Goal: Task Accomplishment & Management: Use online tool/utility

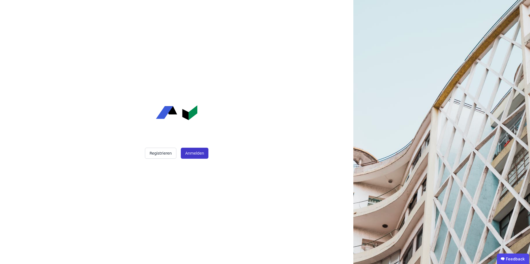
click at [192, 152] on button "Anmelden" at bounding box center [195, 153] width 28 height 11
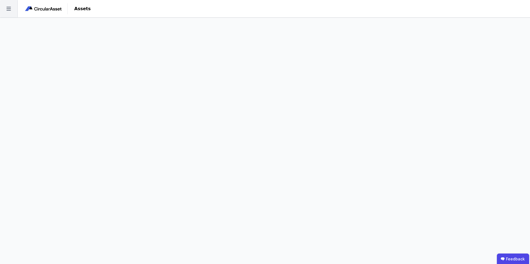
click at [8, 9] on icon at bounding box center [8, 8] width 17 height 17
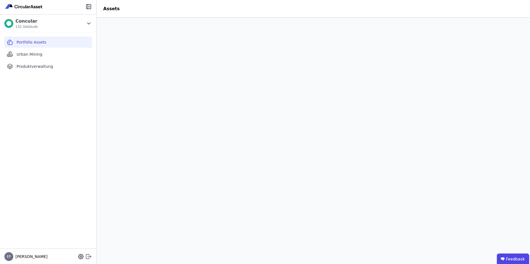
click at [89, 255] on icon at bounding box center [87, 257] width 3 height 4
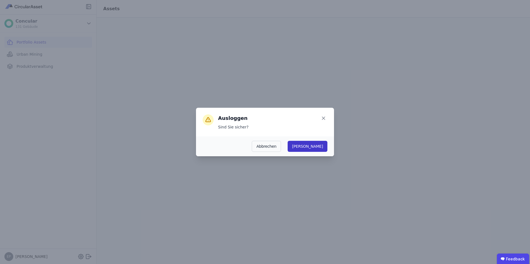
click at [321, 146] on button "Ja" at bounding box center [308, 146] width 40 height 11
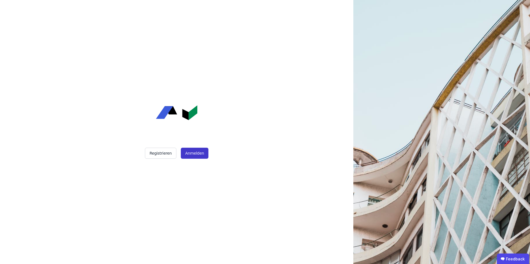
click at [193, 153] on button "Anmelden" at bounding box center [195, 153] width 28 height 11
click at [191, 155] on button "Anmelden" at bounding box center [195, 153] width 28 height 11
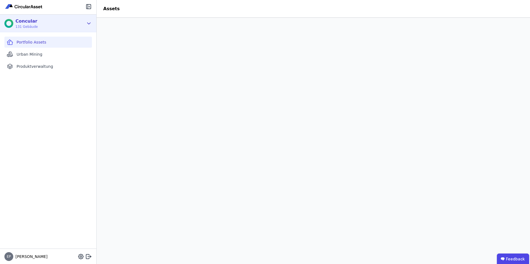
click at [43, 24] on div "Concular 131 Gebäude" at bounding box center [43, 23] width 79 height 11
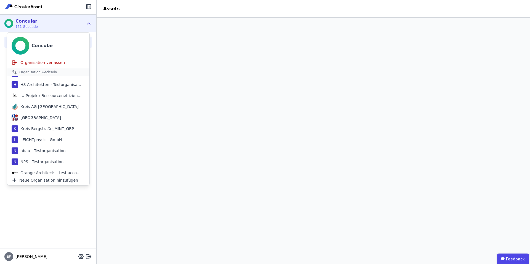
scroll to position [276, 0]
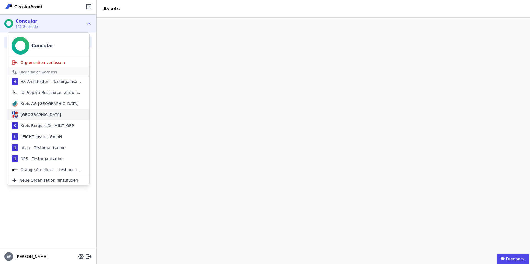
click at [44, 112] on div "Kreis Bergstraße" at bounding box center [39, 115] width 43 height 6
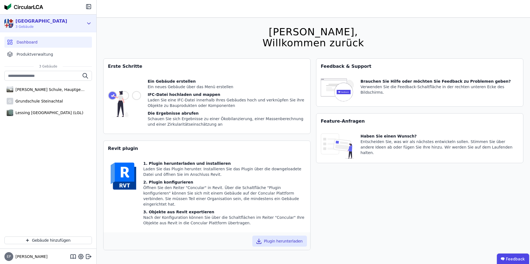
click at [46, 24] on div "Kreis Bergstraße" at bounding box center [41, 21] width 52 height 7
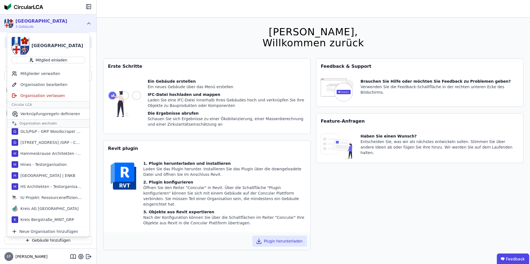
scroll to position [242, 0]
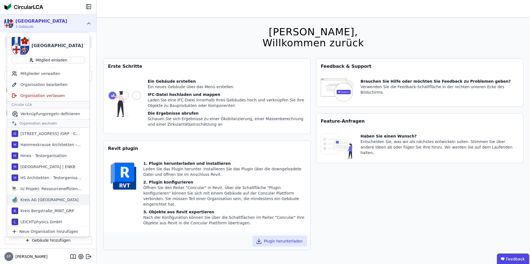
click at [39, 200] on div "Kreis AG [GEOGRAPHIC_DATA]" at bounding box center [48, 200] width 60 height 6
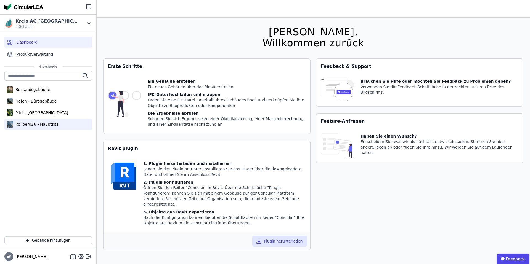
click at [30, 124] on div "Rollberg26 - Hauptsitz" at bounding box center [35, 125] width 45 height 6
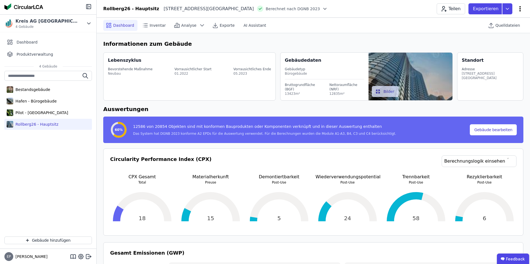
click at [520, 7] on icon at bounding box center [520, 9] width 7 height 7
click at [492, 41] on span "Energie im Betrieb (B6)" at bounding box center [496, 44] width 44 height 11
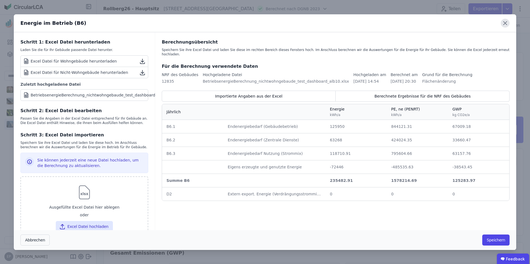
click at [504, 24] on icon at bounding box center [505, 23] width 9 height 9
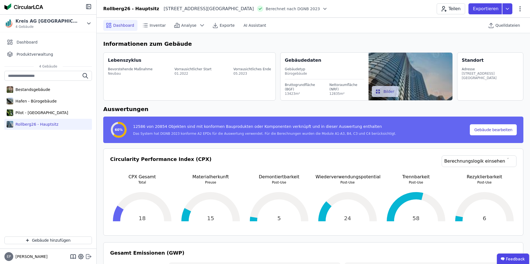
click at [86, 257] on icon at bounding box center [87, 257] width 3 height 4
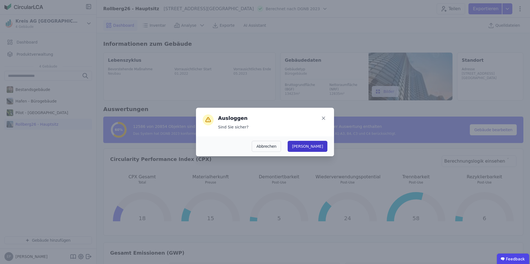
click at [320, 145] on button "Ja" at bounding box center [308, 146] width 40 height 11
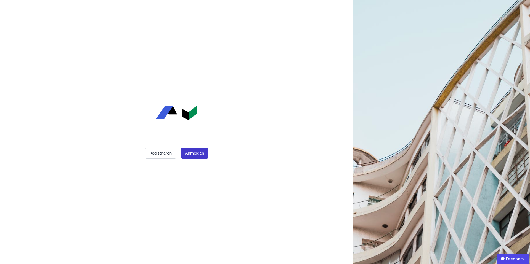
click at [200, 155] on button "Anmelden" at bounding box center [195, 153] width 28 height 11
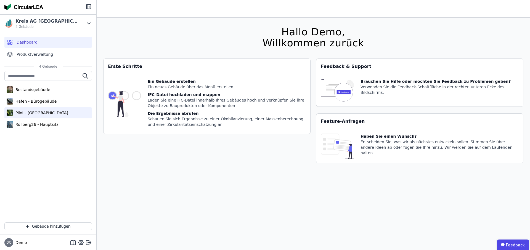
click at [28, 113] on div "Pilot - [GEOGRAPHIC_DATA]" at bounding box center [40, 113] width 55 height 6
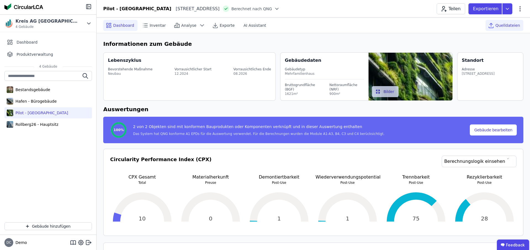
click at [512, 23] on span "Quelldateien" at bounding box center [508, 26] width 25 height 6
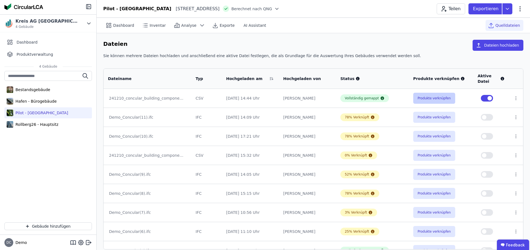
click at [425, 96] on button "Produkte verknüpfen" at bounding box center [434, 98] width 42 height 11
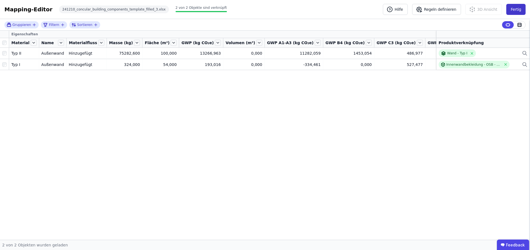
click at [518, 8] on button "Fertig" at bounding box center [515, 9] width 19 height 11
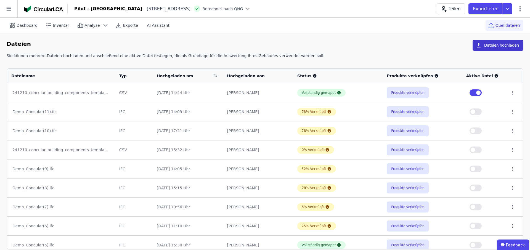
click at [486, 47] on button "Dateien hochladen" at bounding box center [498, 45] width 51 height 11
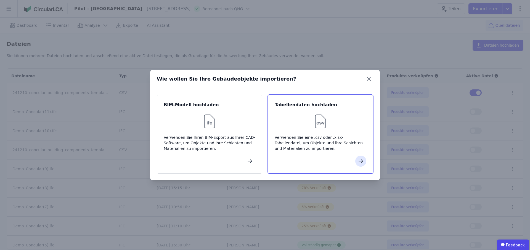
click at [303, 120] on div at bounding box center [321, 122] width 92 height 18
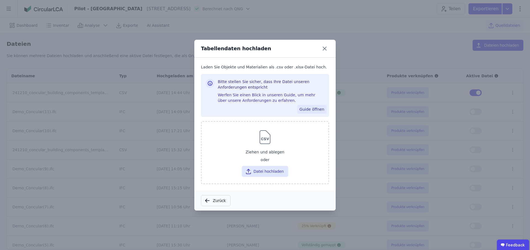
click at [304, 108] on button "Guide öffnen" at bounding box center [311, 109] width 29 height 9
click at [325, 48] on icon at bounding box center [324, 48] width 9 height 9
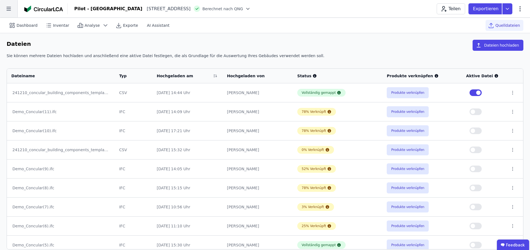
click at [12, 11] on icon at bounding box center [8, 8] width 17 height 17
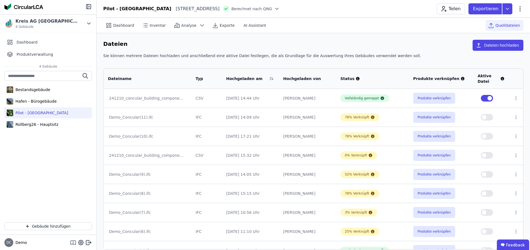
click at [72, 243] on icon at bounding box center [73, 242] width 7 height 7
click at [433, 119] on button "Produkte verknüpfen" at bounding box center [434, 117] width 42 height 11
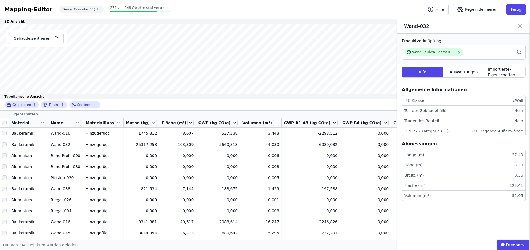
click at [519, 27] on icon at bounding box center [520, 26] width 7 height 8
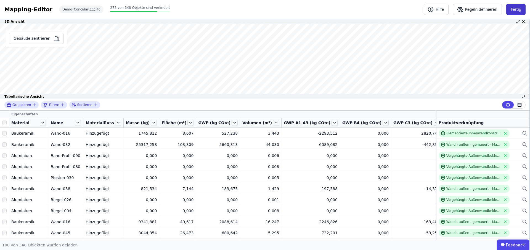
click at [518, 10] on button "Fertig" at bounding box center [515, 9] width 19 height 11
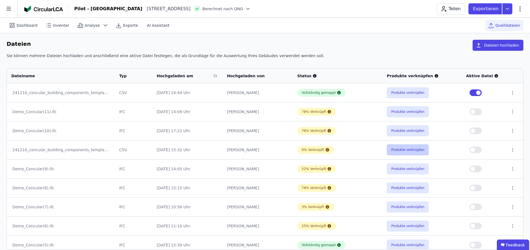
click at [411, 150] on button "Produkte verknüpfen" at bounding box center [408, 149] width 42 height 11
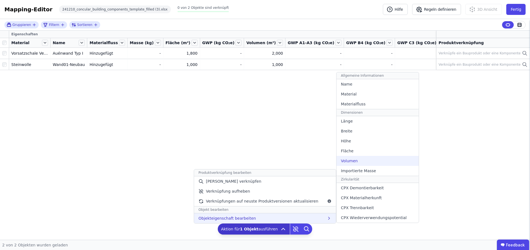
click at [353, 162] on div "Volumen" at bounding box center [378, 161] width 82 height 10
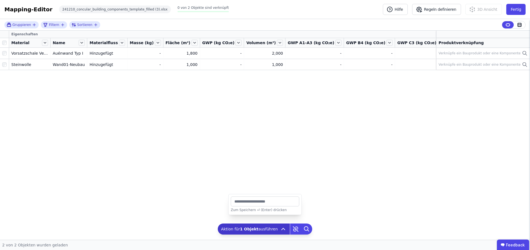
drag, startPoint x: 242, startPoint y: 202, endPoint x: 231, endPoint y: 201, distance: 10.5
click at [231, 201] on input "*" at bounding box center [265, 202] width 68 height 10
type input "***"
click at [523, 7] on button "Fertig" at bounding box center [515, 9] width 19 height 11
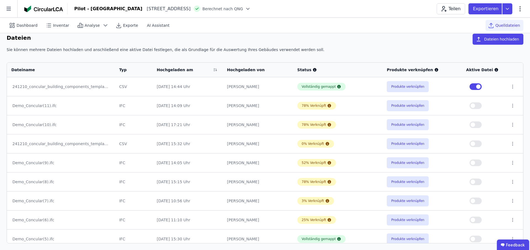
click at [475, 104] on button "button" at bounding box center [476, 105] width 12 height 7
click at [410, 86] on button "Produkte verknüpfen" at bounding box center [408, 86] width 42 height 11
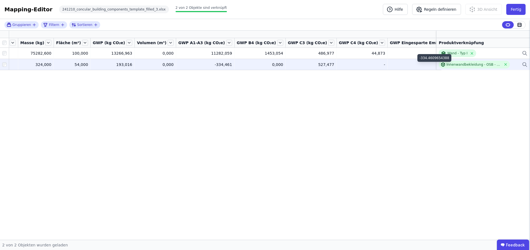
scroll to position [0, 9]
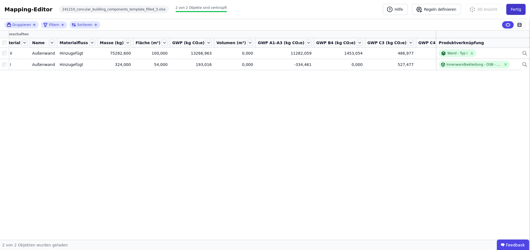
click at [514, 13] on button "Fertig" at bounding box center [515, 9] width 19 height 11
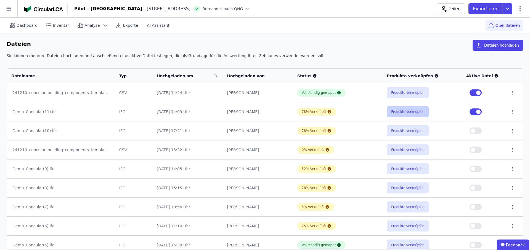
click at [403, 113] on button "Produkte verknüpfen" at bounding box center [408, 111] width 42 height 11
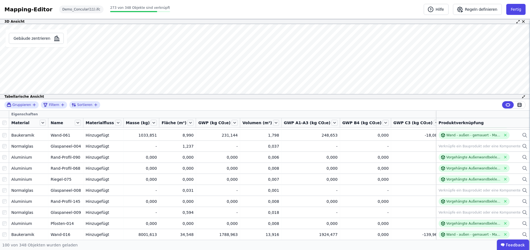
scroll to position [125, 0]
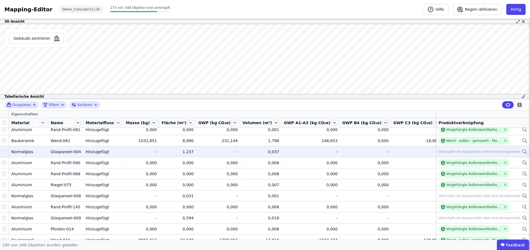
click at [491, 150] on div "Verknüpfe ein Bauprodukt oder eine Komponente" at bounding box center [480, 152] width 82 height 4
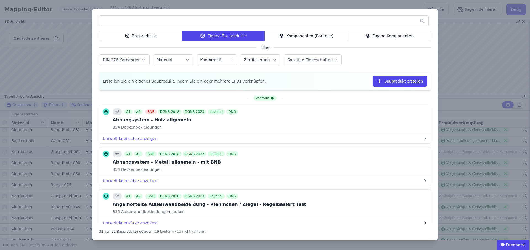
click at [155, 38] on div "Bauprodukte" at bounding box center [140, 36] width 83 height 10
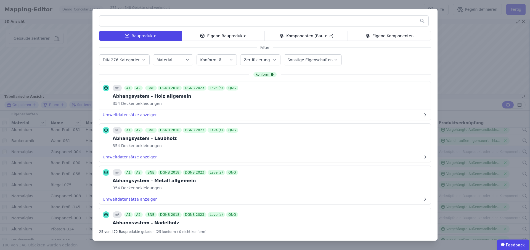
click at [223, 63] on button "Konformität" at bounding box center [217, 60] width 40 height 10
click at [260, 60] on label "Zertifizierung" at bounding box center [257, 60] width 27 height 4
click at [242, 108] on label "DGNB 2023" at bounding box center [257, 108] width 33 height 9
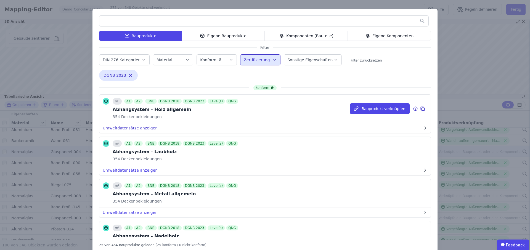
click at [120, 129] on button "Umweltdatensätze anzeigen" at bounding box center [264, 128] width 331 height 10
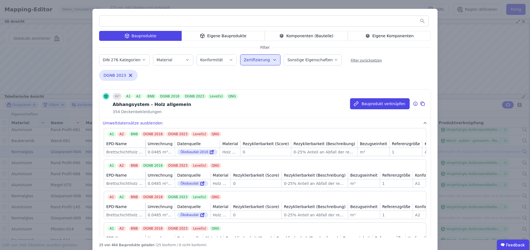
scroll to position [0, 0]
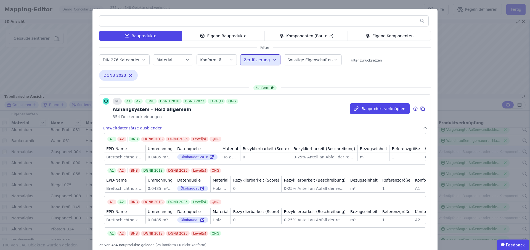
click at [143, 127] on button "Umweltdatensätze ausblenden" at bounding box center [264, 128] width 331 height 10
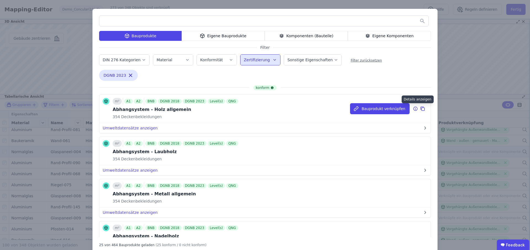
click at [415, 108] on icon at bounding box center [415, 108] width 5 height 7
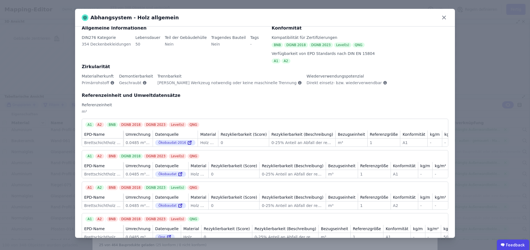
scroll to position [1, 0]
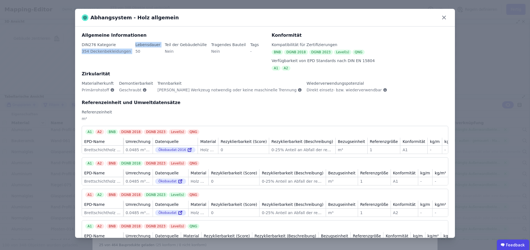
drag, startPoint x: 80, startPoint y: 50, endPoint x: 133, endPoint y: 50, distance: 52.2
click at [133, 50] on div "Allgemeine Informationen DIN276 Kategorie 354 Deckenbekleidungen Lebensdauer 50…" at bounding box center [265, 132] width 380 height 211
click at [137, 50] on div "50" at bounding box center [147, 54] width 25 height 10
click at [135, 51] on div "50" at bounding box center [147, 54] width 25 height 10
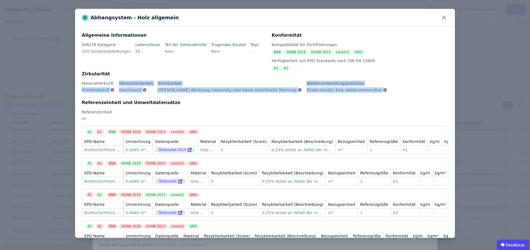
drag, startPoint x: 80, startPoint y: 89, endPoint x: 353, endPoint y: 93, distance: 273.3
click at [353, 93] on div "Allgemeine Informationen DIN276 Kategorie 354 Deckenbekleidungen Lebensdauer 50…" at bounding box center [265, 132] width 380 height 211
click at [88, 90] on span "Primärrohstoff" at bounding box center [95, 90] width 27 height 6
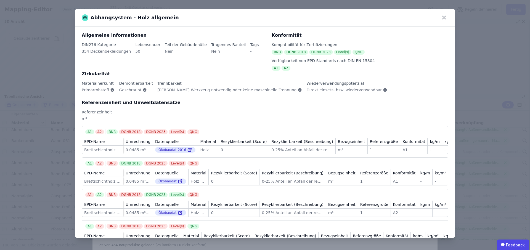
click at [92, 90] on span "Primärrohstoff" at bounding box center [95, 90] width 27 height 6
click at [133, 90] on span "Geschraubt" at bounding box center [130, 90] width 22 height 6
click at [173, 89] on span "[PERSON_NAME] Werkzeug notwendig oder keine maschinelle Trennung" at bounding box center [227, 90] width 139 height 6
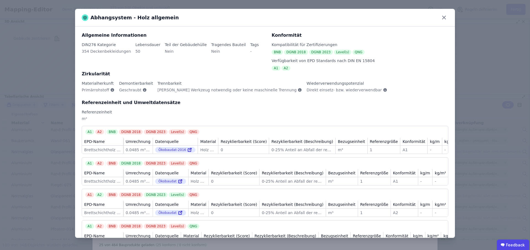
click at [258, 90] on span "[PERSON_NAME] Werkzeug notwendig oder keine maschinelle Trennung" at bounding box center [227, 90] width 139 height 6
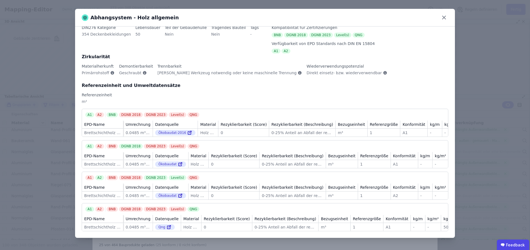
scroll to position [27, 0]
drag, startPoint x: 85, startPoint y: 92, endPoint x: 80, endPoint y: 92, distance: 5.8
click at [80, 92] on div "Allgemeine Informationen DIN276 Kategorie 354 Deckenbekleidungen Lebensdauer 50…" at bounding box center [265, 132] width 380 height 211
click at [89, 99] on div "m²" at bounding box center [265, 104] width 367 height 10
drag, startPoint x: 187, startPoint y: 207, endPoint x: 195, endPoint y: 207, distance: 8.6
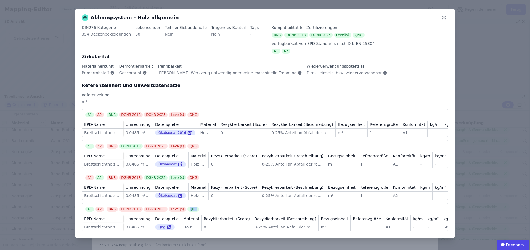
click at [195, 207] on div "QNG" at bounding box center [193, 209] width 12 height 5
click at [144, 175] on div "DGNB 2023" at bounding box center [156, 177] width 24 height 5
drag, startPoint x: 90, startPoint y: 19, endPoint x: 174, endPoint y: 19, distance: 83.9
click at [174, 19] on div "Abhangsystem - Holz allgemein" at bounding box center [261, 18] width 358 height 8
click at [174, 19] on div "Abhangsystem - Holz allgemein" at bounding box center [265, 18] width 349 height 8
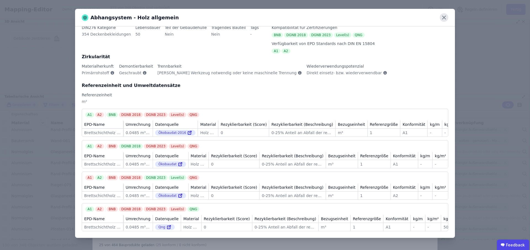
click at [443, 18] on icon at bounding box center [443, 17] width 3 height 3
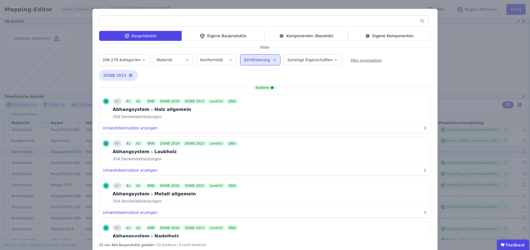
click at [477, 73] on div "Bauprodukte Eigene Bauprodukte Komponenten (Bauteile) Eigene Komponenten Filter…" at bounding box center [265, 131] width 530 height 263
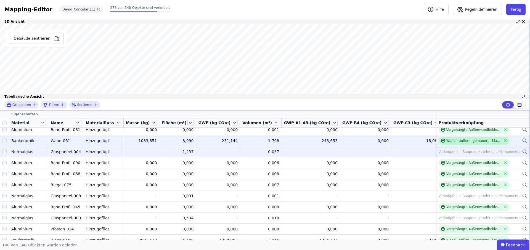
click at [472, 140] on div "Wand - außen - gemauert - Mauerziegel" at bounding box center [473, 141] width 55 height 4
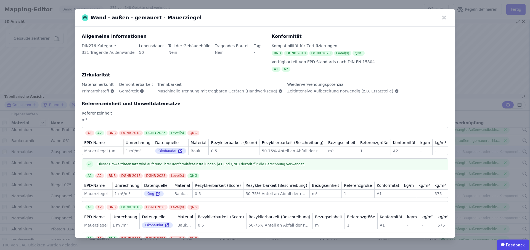
scroll to position [30, 0]
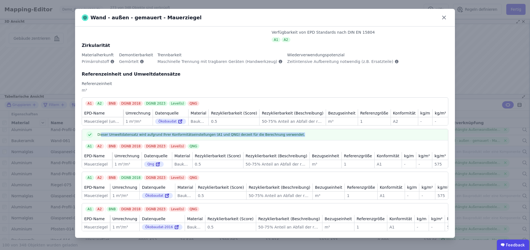
drag, startPoint x: 101, startPoint y: 136, endPoint x: 311, endPoint y: 140, distance: 210.4
click at [311, 140] on div "Dieser Umweltdatensatz wird aufgrund Ihrer Konformitätseinstellungen (A1 und QN…" at bounding box center [265, 134] width 366 height 11
drag, startPoint x: 211, startPoint y: 136, endPoint x: 232, endPoint y: 136, distance: 21.5
click at [232, 136] on span "Dieser Umweltdatensatz wird aufgrund Ihrer Konformitätseinstellungen (A1 und QN…" at bounding box center [201, 135] width 208 height 4
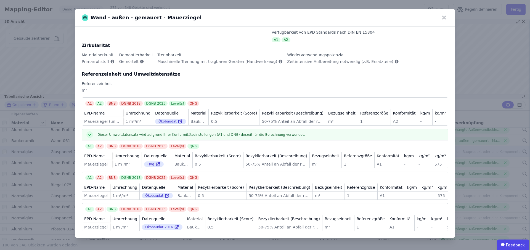
click at [224, 140] on div "Dieser Umweltdatensatz wird aufgrund Ihrer Konformitätseinstellungen (A1 und QN…" at bounding box center [265, 134] width 366 height 11
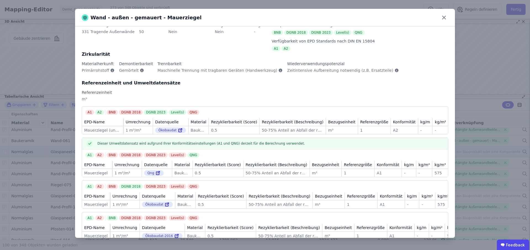
scroll to position [0, 0]
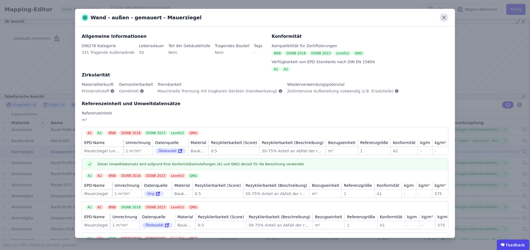
click at [444, 16] on icon at bounding box center [444, 17] width 9 height 9
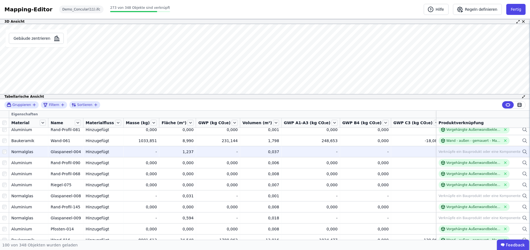
click at [518, 153] on div "Verknüpfe ein Bauprodukt oder eine Komponente" at bounding box center [483, 152] width 89 height 7
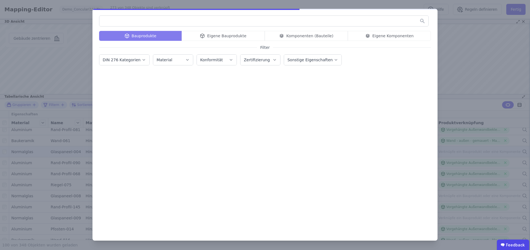
click at [237, 38] on div "Bauprodukte Eigene Bauprodukte Komponenten (Bauteile) Eigene Komponenten" at bounding box center [265, 36] width 332 height 10
click at [237, 35] on div "Bauprodukte Eigene Bauprodukte Komponenten (Bauteile) Eigene Komponenten" at bounding box center [265, 36] width 332 height 10
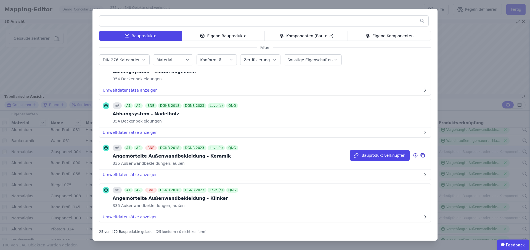
scroll to position [121, 0]
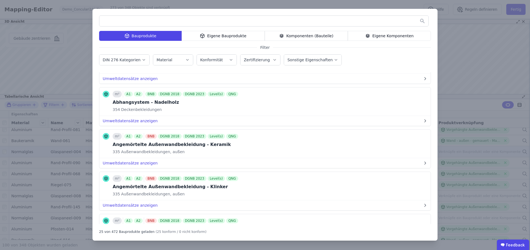
click at [213, 39] on div "Eigene Bauprodukte" at bounding box center [223, 36] width 83 height 10
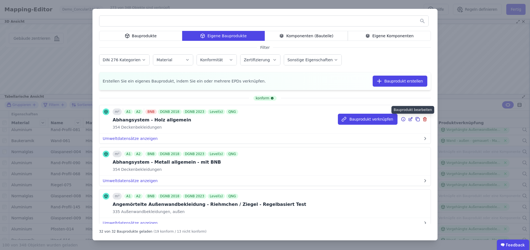
click at [411, 119] on icon at bounding box center [410, 119] width 5 height 7
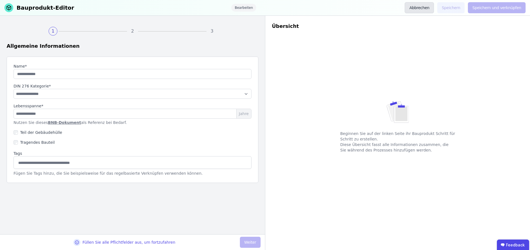
click at [429, 6] on button "Abbrechen" at bounding box center [419, 7] width 29 height 11
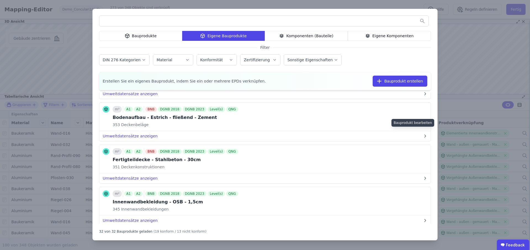
scroll to position [129, 0]
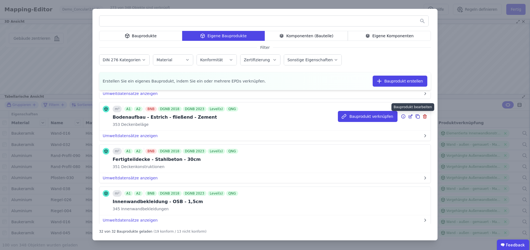
click at [411, 115] on icon at bounding box center [411, 116] width 2 height 2
select select "**********"
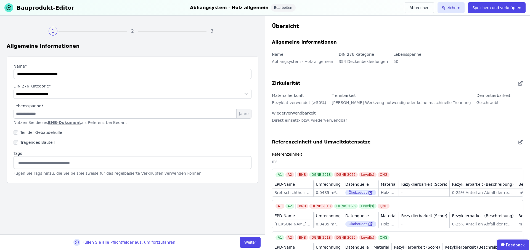
type input "**********"
select select "**********"
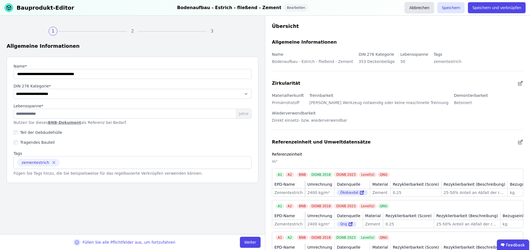
click at [419, 5] on button "Abbrechen" at bounding box center [419, 7] width 29 height 11
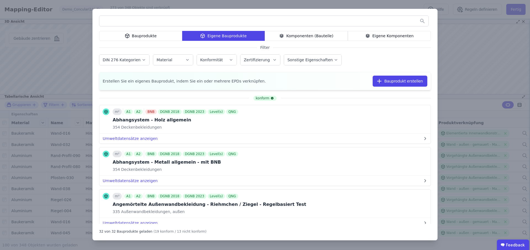
click at [152, 39] on div "Bauprodukte" at bounding box center [140, 36] width 83 height 10
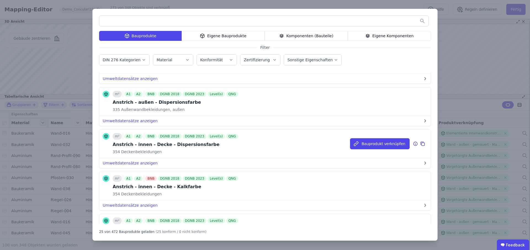
scroll to position [417, 0]
click at [422, 143] on icon at bounding box center [423, 143] width 3 height 3
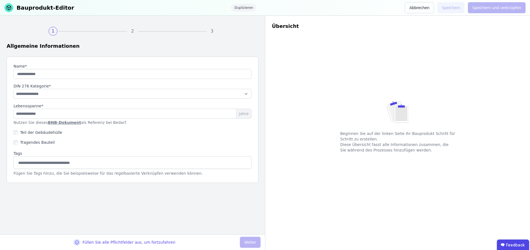
type input "**********"
select select "**********"
type input "**"
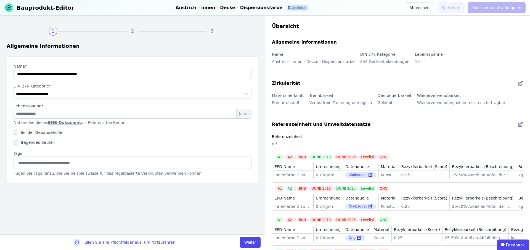
drag, startPoint x: 276, startPoint y: 7, endPoint x: 319, endPoint y: 6, distance: 43.6
click at [319, 6] on div "Bauprodukt-Editor Anstrich - innen - Decke - Dispersionsfarbe Duplizieren Abbre…" at bounding box center [265, 8] width 530 height 16
click at [35, 20] on div "**********" at bounding box center [132, 125] width 265 height 219
click at [55, 32] on div "1" at bounding box center [53, 31] width 9 height 9
click at [67, 73] on input "string" at bounding box center [133, 74] width 238 height 10
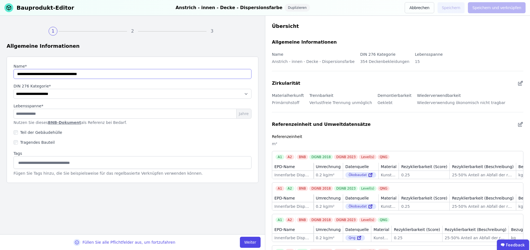
click at [114, 73] on input "string" at bounding box center [133, 74] width 238 height 10
click at [28, 113] on input "**" at bounding box center [133, 114] width 238 height 10
click at [60, 121] on link "BNB-Dokument" at bounding box center [64, 122] width 33 height 4
click at [33, 112] on input "**" at bounding box center [133, 114] width 238 height 10
click at [254, 242] on button "Weiter" at bounding box center [250, 242] width 21 height 11
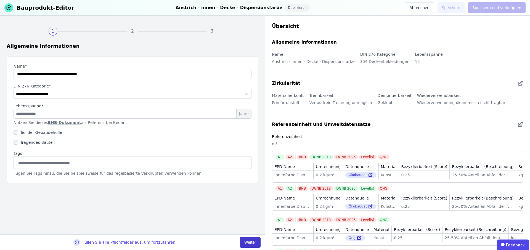
select select "**********"
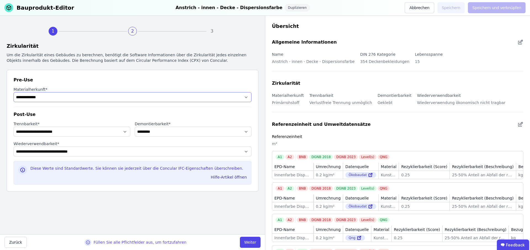
click at [69, 99] on select "**********" at bounding box center [133, 97] width 238 height 10
click at [118, 133] on select "**********" at bounding box center [72, 132] width 117 height 10
click at [177, 133] on select "**********" at bounding box center [193, 132] width 117 height 10
click at [248, 242] on button "Weiter" at bounding box center [250, 242] width 21 height 11
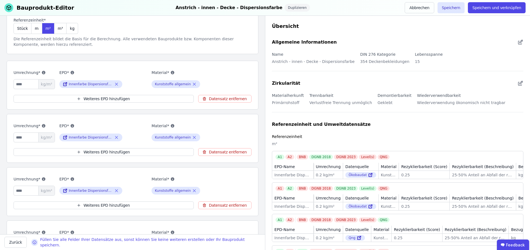
scroll to position [103, 0]
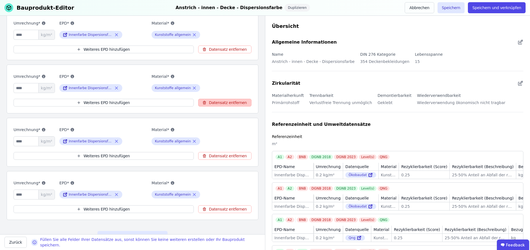
click at [232, 103] on button "Datensatz entfernen" at bounding box center [224, 103] width 53 height 8
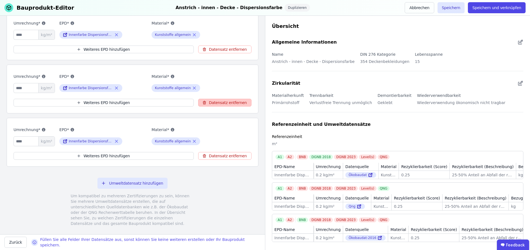
click at [223, 103] on button "Datensatz entfernen" at bounding box center [224, 103] width 53 height 8
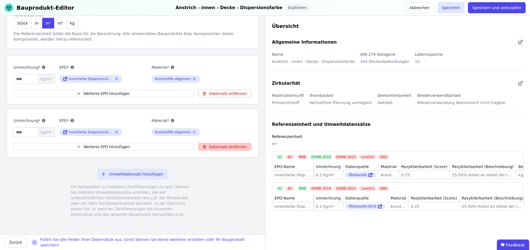
click at [218, 146] on button "Datensatz entfernen" at bounding box center [224, 147] width 53 height 8
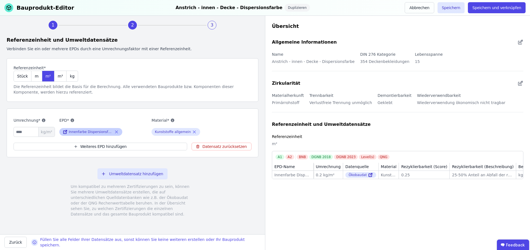
click at [117, 131] on icon at bounding box center [116, 132] width 2 height 2
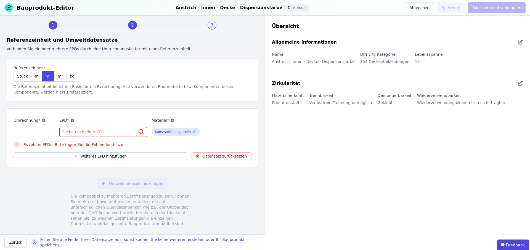
scroll to position [16, 0]
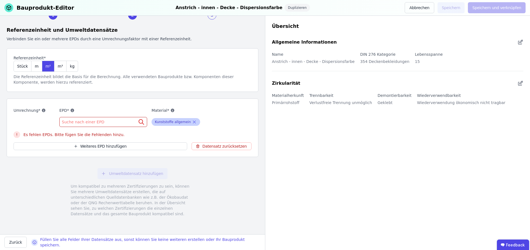
click at [192, 121] on icon at bounding box center [194, 122] width 5 height 7
click at [90, 122] on span "Suche nach einer EPD" at bounding box center [84, 122] width 44 height 6
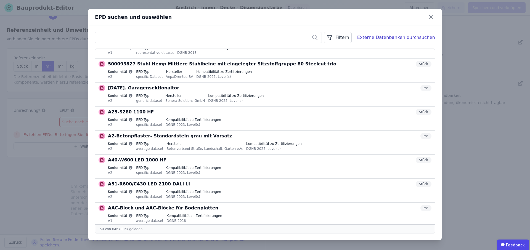
scroll to position [456, 0]
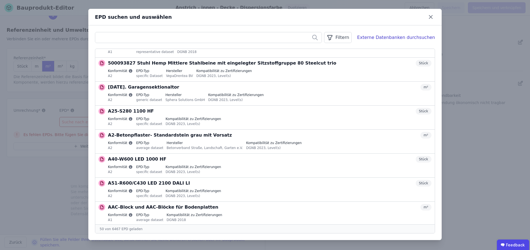
click at [333, 39] on icon "button" at bounding box center [330, 37] width 7 height 7
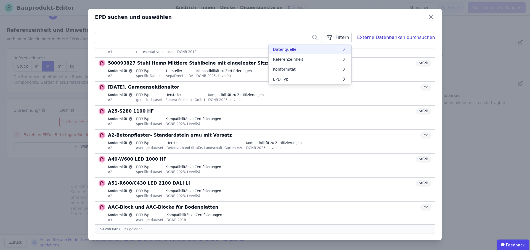
click at [322, 51] on li "Datenquelle" at bounding box center [310, 49] width 83 height 10
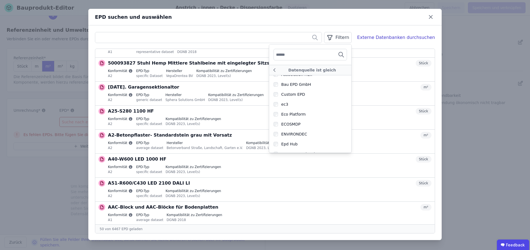
scroll to position [0, 0]
click at [277, 70] on icon at bounding box center [274, 70] width 6 height 7
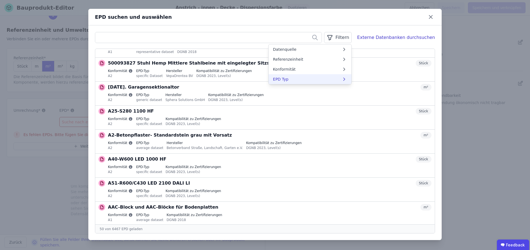
click at [330, 80] on li "EPD Typ" at bounding box center [310, 79] width 83 height 10
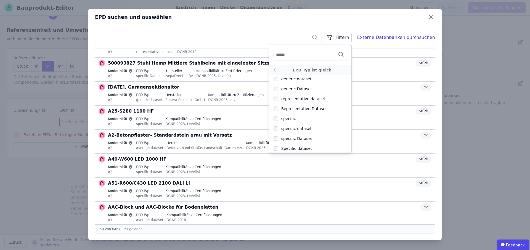
scroll to position [53, 0]
click at [322, 29] on div "Filtern EPD Typ ist gleich avarage dataset Avarage Dataset average dataset Aver…" at bounding box center [264, 132] width 353 height 215
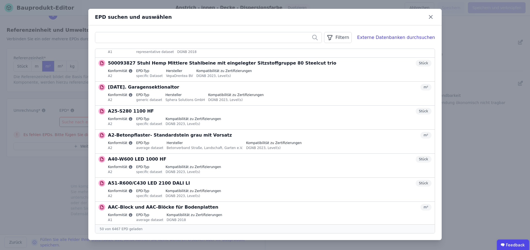
scroll to position [0, 0]
click at [378, 37] on div "Externe Datenbanken durchsuchen" at bounding box center [396, 37] width 78 height 7
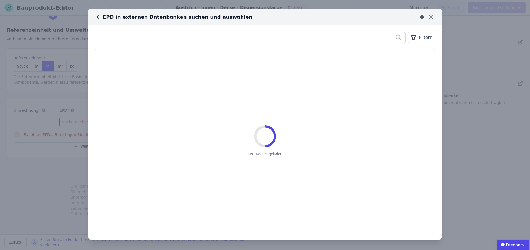
click at [97, 16] on icon at bounding box center [97, 17] width 1 height 3
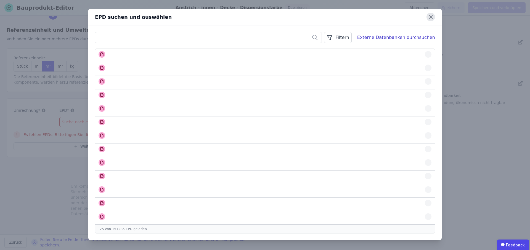
click at [431, 17] on icon at bounding box center [431, 17] width 9 height 9
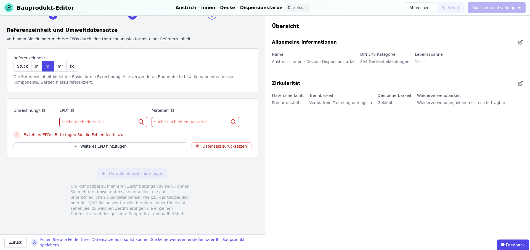
click at [80, 122] on span "Suche nach einer EPD" at bounding box center [84, 122] width 44 height 6
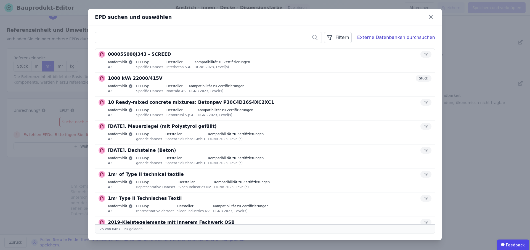
click at [204, 40] on input "text" at bounding box center [208, 38] width 226 height 10
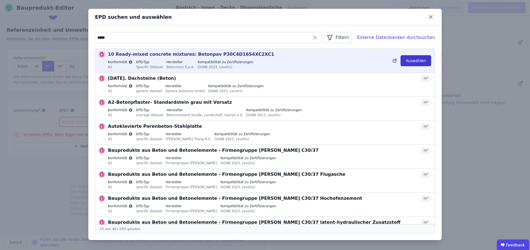
type input "*****"
click at [410, 59] on button "Auswählen" at bounding box center [416, 60] width 31 height 11
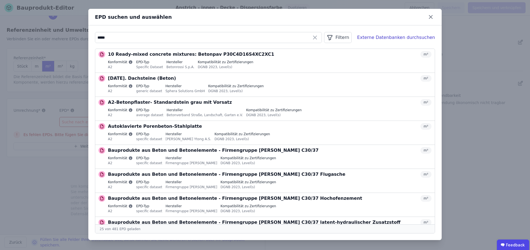
scroll to position [6, 0]
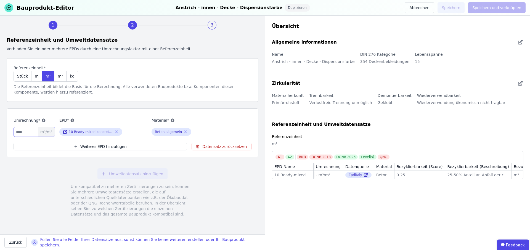
click at [29, 132] on input "number" at bounding box center [34, 132] width 41 height 10
click at [75, 145] on button "Weiteres EPD hinzufügen" at bounding box center [101, 147] width 174 height 8
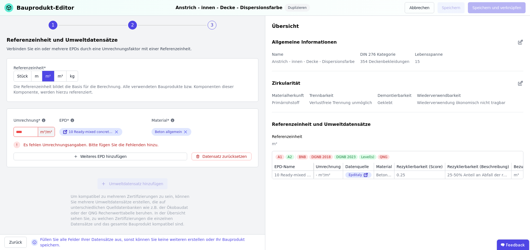
click at [27, 134] on input "number" at bounding box center [34, 132] width 41 height 10
type input "*"
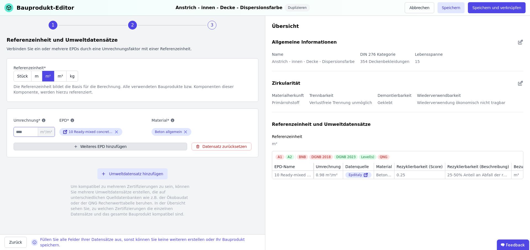
type input "****"
click at [56, 144] on button "Weiteres EPD hinzufügen" at bounding box center [101, 147] width 174 height 8
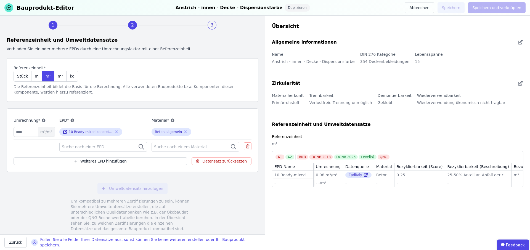
click at [114, 145] on div "Suche nach einer EPD" at bounding box center [103, 147] width 88 height 10
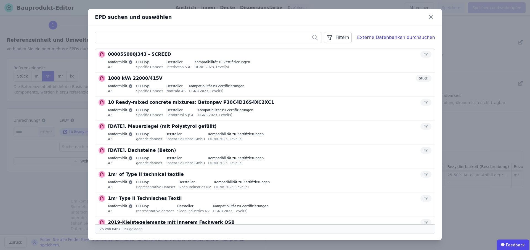
click at [166, 39] on input "text" at bounding box center [208, 38] width 226 height 10
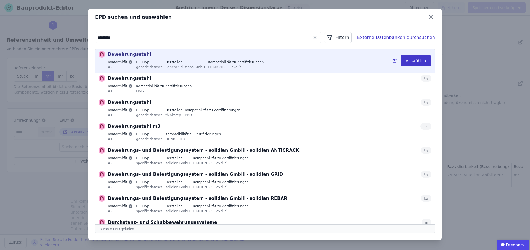
type input "*********"
click at [413, 60] on button "Auswählen" at bounding box center [416, 60] width 31 height 11
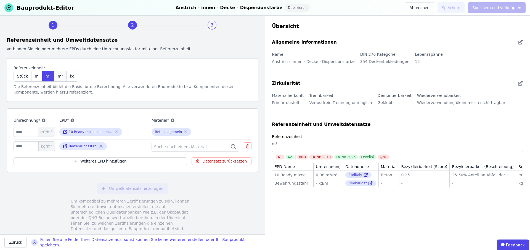
click at [59, 76] on span "m³" at bounding box center [60, 76] width 5 height 6
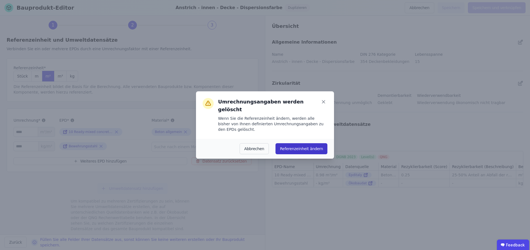
click at [311, 143] on button "Referenzeinheit ändern" at bounding box center [302, 148] width 52 height 11
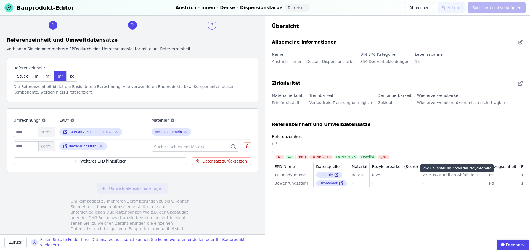
scroll to position [0, 56]
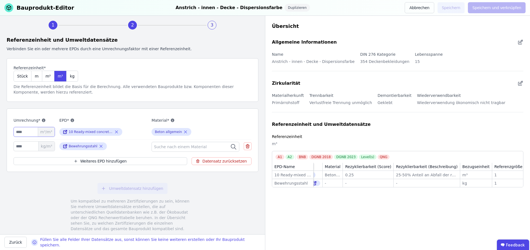
click at [27, 133] on input "number" at bounding box center [34, 132] width 41 height 10
click at [29, 131] on input "number" at bounding box center [34, 132] width 41 height 10
type input "*"
type input "****"
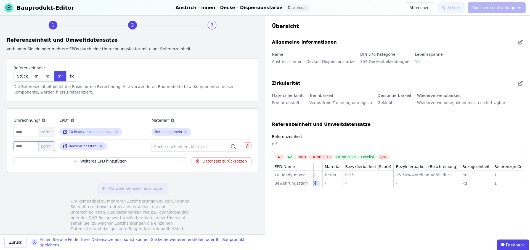
click at [28, 145] on input "number" at bounding box center [34, 146] width 41 height 10
type input "***"
click at [423, 9] on button "Abbrechen" at bounding box center [419, 7] width 29 height 11
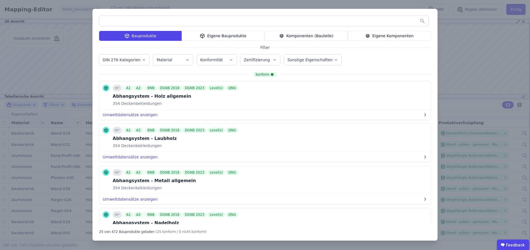
click at [455, 106] on div "Bauprodukte Eigene Bauprodukte Komponenten (Bauteile) Eigene Komponenten Filter…" at bounding box center [265, 125] width 530 height 250
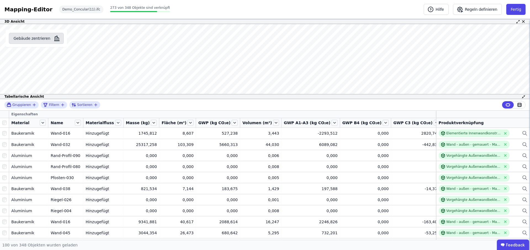
click at [27, 36] on button "Gebäude zentrieren" at bounding box center [36, 38] width 55 height 11
click at [520, 6] on button "Fertig" at bounding box center [515, 9] width 19 height 11
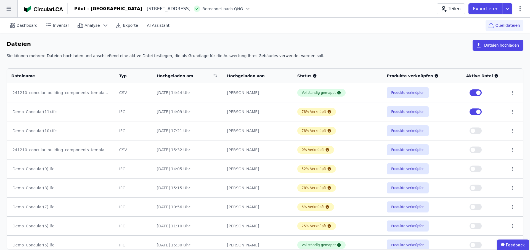
click at [8, 10] on icon at bounding box center [8, 8] width 17 height 17
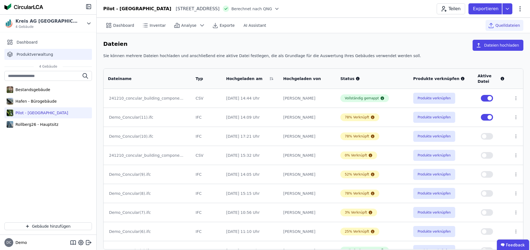
click at [38, 54] on span "Produktverwaltung" at bounding box center [35, 55] width 36 height 6
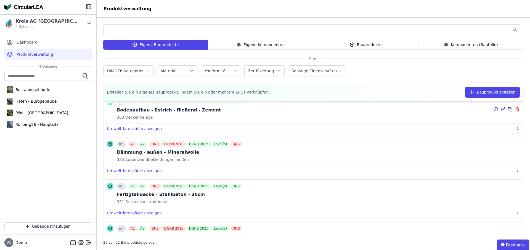
scroll to position [140, 0]
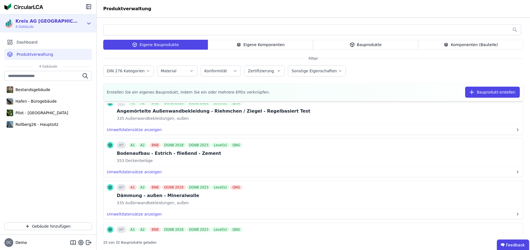
click at [89, 20] on icon at bounding box center [89, 23] width 6 height 7
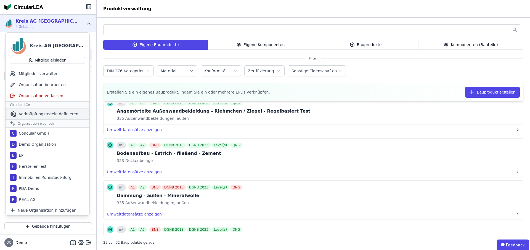
click at [37, 115] on span "Verknüpfungsregeln definieren" at bounding box center [49, 114] width 60 height 6
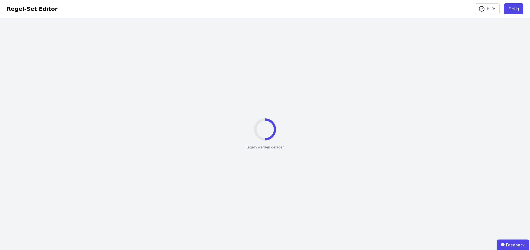
select select "**********"
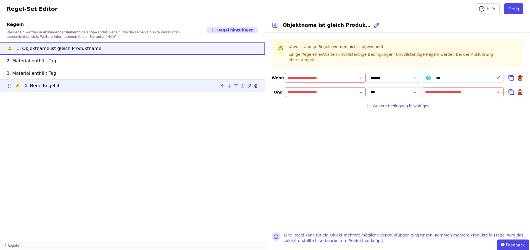
click at [256, 87] on icon at bounding box center [256, 86] width 0 height 1
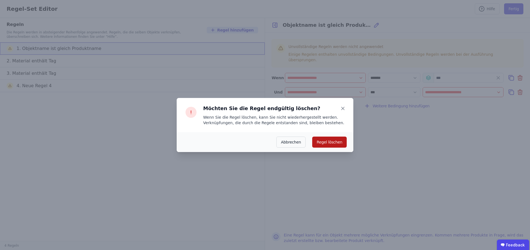
click at [332, 142] on button "Regel löschen" at bounding box center [329, 142] width 35 height 11
type input "********"
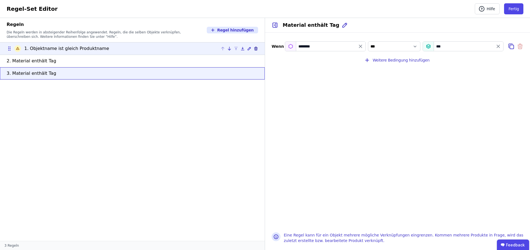
click at [257, 47] on icon at bounding box center [256, 48] width 4 height 4
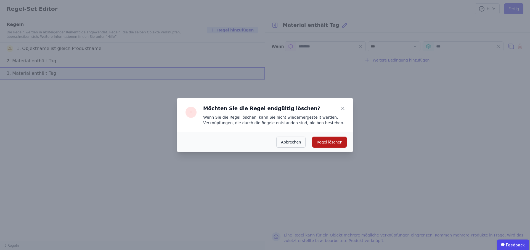
click at [326, 142] on button "Regel löschen" at bounding box center [329, 142] width 35 height 11
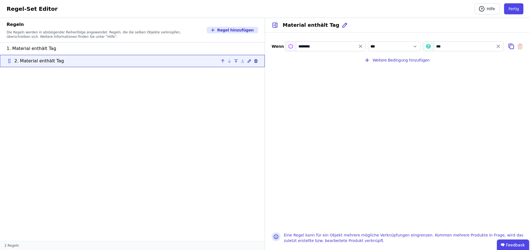
click at [257, 61] on icon at bounding box center [256, 61] width 2 height 2
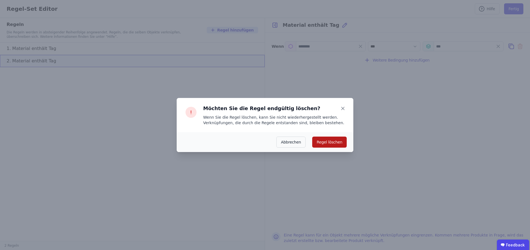
click at [327, 143] on button "Regel löschen" at bounding box center [329, 142] width 35 height 11
select select "**********"
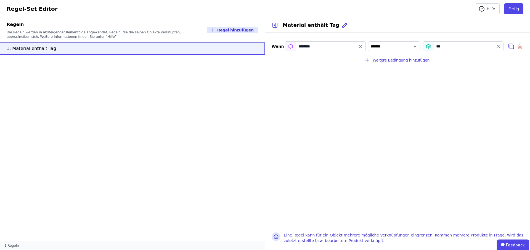
click at [291, 46] on div "********" at bounding box center [325, 46] width 81 height 10
click at [428, 46] on div "***" at bounding box center [463, 46] width 81 height 10
click at [360, 45] on icon "filter_by" at bounding box center [361, 47] width 6 height 6
click at [332, 45] on input "filter_by" at bounding box center [325, 46] width 80 height 10
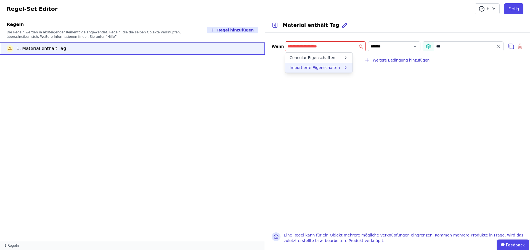
click at [341, 65] on div "Importierte Eigenschaften" at bounding box center [317, 68] width 54 height 6
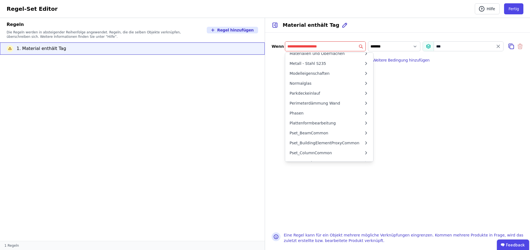
scroll to position [472, 0]
click at [274, 69] on div "Wenn Importierte Eigenschaften <Unnamed> 5d Beton - Fertigteil 5dfas Blechbekle…" at bounding box center [397, 129] width 265 height 193
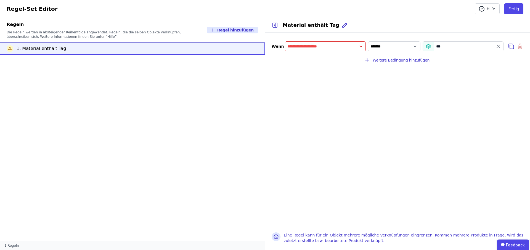
click at [360, 48] on input "filter_by" at bounding box center [325, 46] width 80 height 10
click at [337, 59] on div "Concular Eigenschaften" at bounding box center [317, 58] width 54 height 6
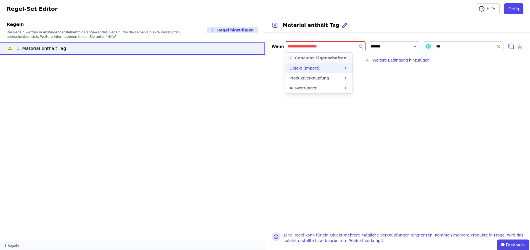
click at [292, 68] on div "Objekt (Import)" at bounding box center [305, 68] width 30 height 6
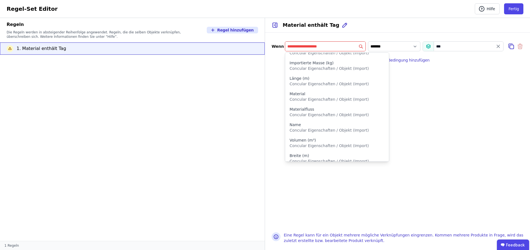
scroll to position [195, 0]
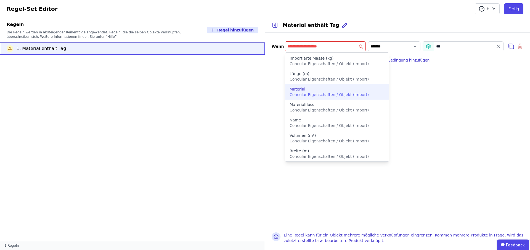
click at [334, 92] on div "Material Concular Eigenschaften / Objekt (Import)" at bounding box center [337, 91] width 95 height 11
type input "********"
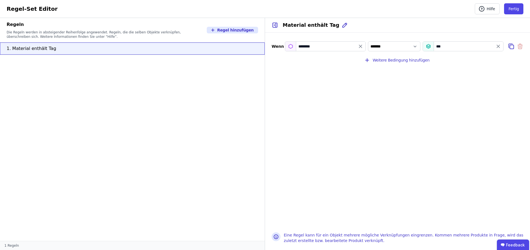
click at [441, 46] on div "***" at bounding box center [463, 46] width 81 height 10
click at [499, 46] on icon "value" at bounding box center [499, 47] width 6 height 6
click at [495, 46] on input "value" at bounding box center [463, 46] width 80 height 10
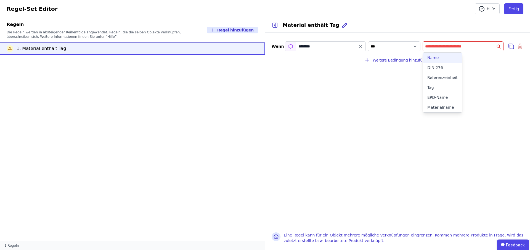
click at [442, 57] on div "Name" at bounding box center [442, 58] width 30 height 6
select select "**********"
type input "****"
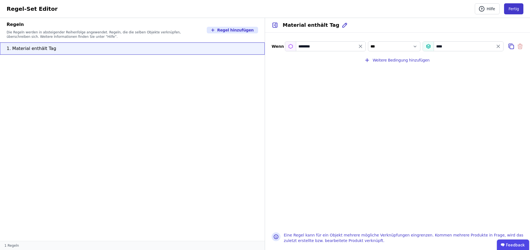
click at [513, 9] on button "Fertig" at bounding box center [513, 8] width 19 height 11
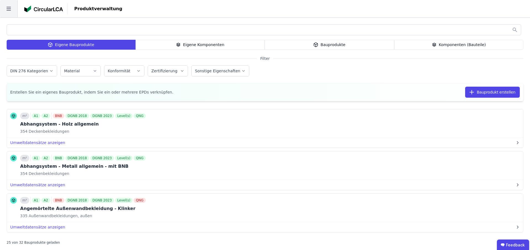
click at [9, 9] on icon at bounding box center [8, 8] width 17 height 17
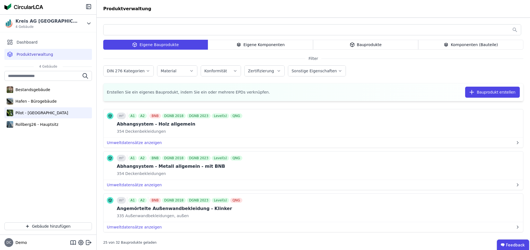
click at [36, 114] on div "Pilot - [GEOGRAPHIC_DATA]" at bounding box center [40, 113] width 55 height 6
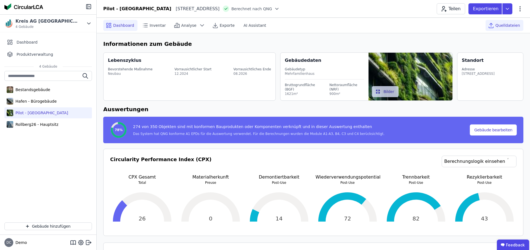
click at [507, 27] on span "Quelldateien" at bounding box center [508, 26] width 25 height 6
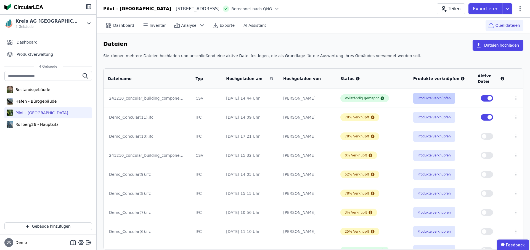
click at [426, 98] on button "Produkte verknüpfen" at bounding box center [434, 98] width 42 height 11
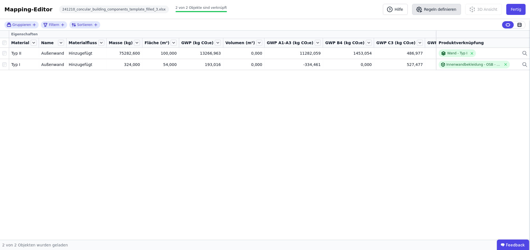
click at [443, 13] on button "Regeln definieren" at bounding box center [436, 9] width 49 height 11
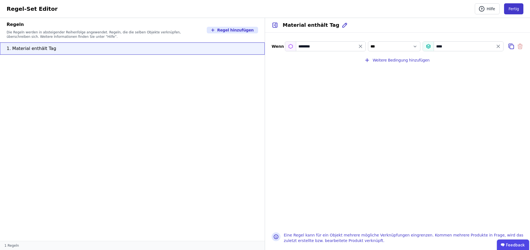
click at [517, 9] on button "Fertig" at bounding box center [513, 8] width 19 height 11
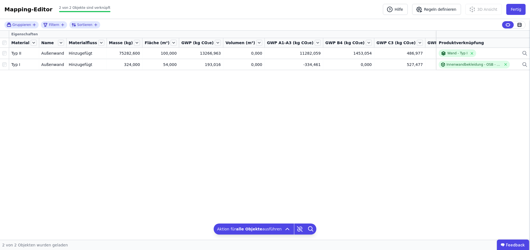
click at [29, 117] on div "Eigenschaften Material Name Materialfluss Masse (kg) Fläche (m²) GWP (kg CO₂e) …" at bounding box center [265, 135] width 530 height 209
click at [16, 95] on div "Eigenschaften Material Name Materialfluss Masse (kg) Fläche (m²) GWP (kg CO₂e) …" at bounding box center [265, 135] width 530 height 209
click at [5, 45] on div at bounding box center [4, 43] width 9 height 8
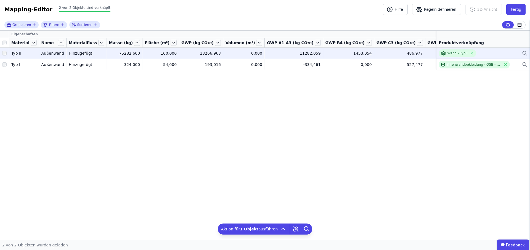
click at [525, 53] on icon at bounding box center [525, 53] width 6 height 7
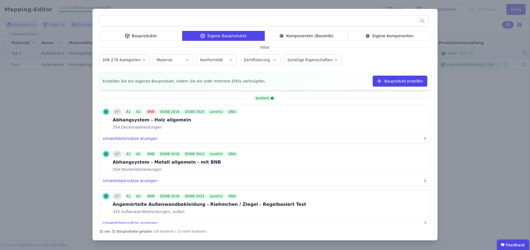
click at [482, 111] on div "Bauprodukte Eigene Bauprodukte Komponenten (Bauteile) Eigene Komponenten Filter…" at bounding box center [265, 125] width 530 height 250
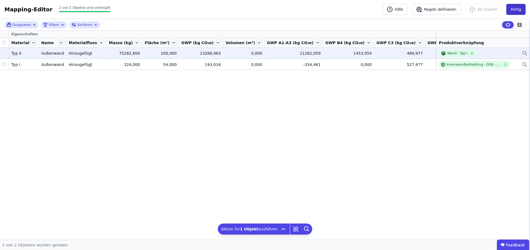
click at [519, 10] on button "Fertig" at bounding box center [515, 9] width 19 height 11
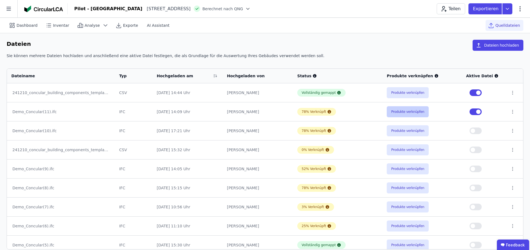
click at [404, 112] on button "Produkte verknüpfen" at bounding box center [408, 111] width 42 height 11
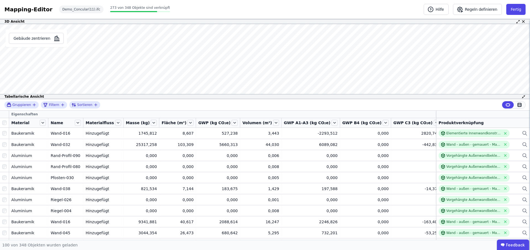
click at [519, 106] on icon at bounding box center [519, 104] width 3 height 3
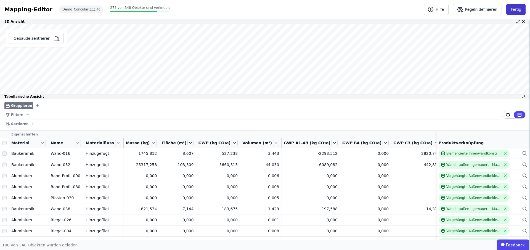
click at [513, 10] on button "Fertig" at bounding box center [515, 9] width 19 height 11
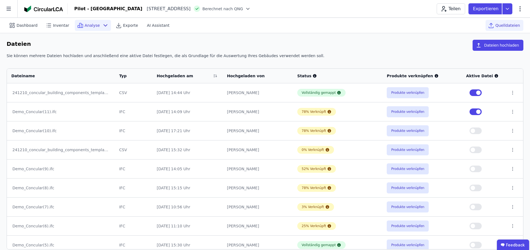
click at [102, 25] on icon at bounding box center [105, 25] width 7 height 7
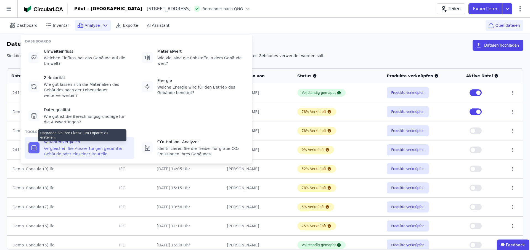
click at [94, 149] on div "Vergleichen Sie Auswertungen gesamter Gebäude oder einzelner Bauteile" at bounding box center [87, 151] width 87 height 11
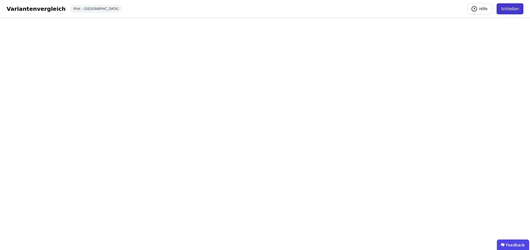
click at [506, 6] on button "Schließen" at bounding box center [510, 8] width 27 height 11
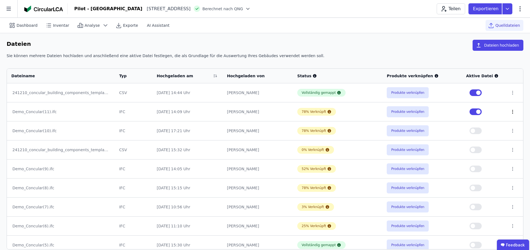
click at [512, 112] on icon at bounding box center [512, 111] width 5 height 5
click at [442, 54] on div "Sie können mehrere Dateien hochladen und anschließend eine aktive Datei festleg…" at bounding box center [265, 58] width 517 height 10
click at [521, 7] on icon at bounding box center [520, 9] width 7 height 7
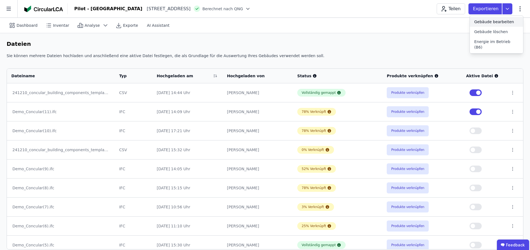
click at [494, 21] on span "Gebäude bearbeiten" at bounding box center [494, 22] width 40 height 6
select select "**********"
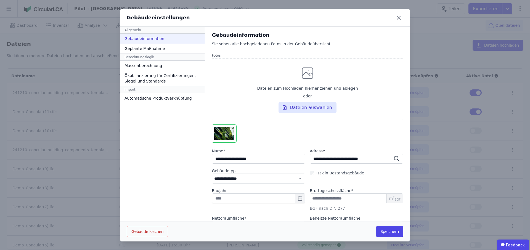
scroll to position [27, 0]
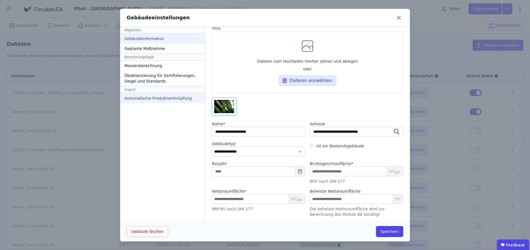
click at [138, 100] on div "Automatische Produktverknüpfung" at bounding box center [162, 98] width 85 height 10
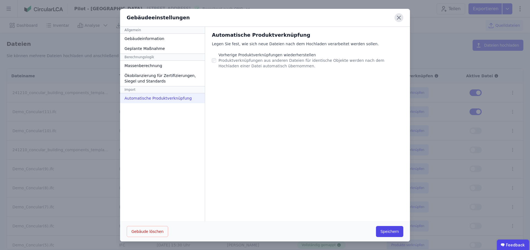
click at [399, 19] on icon at bounding box center [398, 17] width 9 height 9
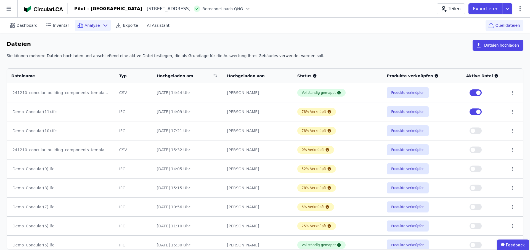
click at [91, 26] on span "Analyse" at bounding box center [92, 26] width 15 height 6
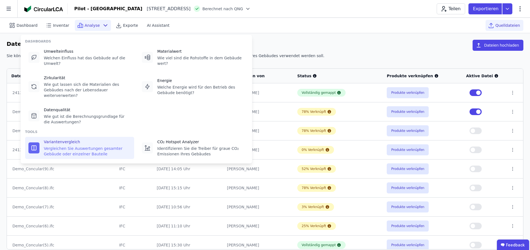
click at [68, 149] on div "Vergleichen Sie Auswertungen gesamter Gebäude oder einzelner Bauteile" at bounding box center [87, 151] width 87 height 11
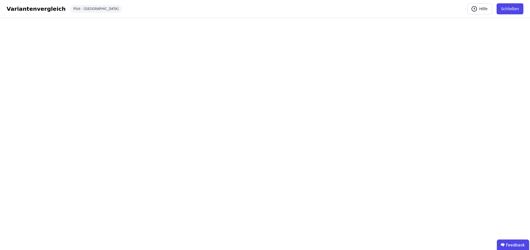
click at [513, 11] on button "Schließen" at bounding box center [510, 8] width 27 height 11
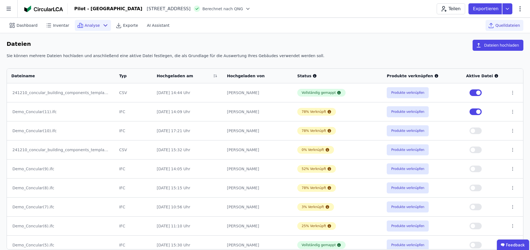
click at [96, 22] on div "Analyse" at bounding box center [93, 25] width 36 height 11
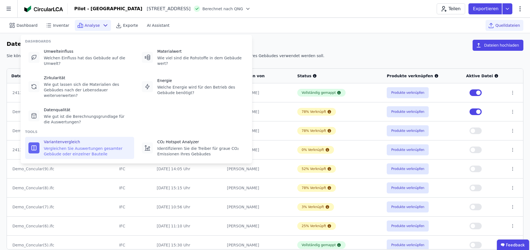
click at [79, 149] on div "Vergleichen Sie Auswertungen gesamter Gebäude oder einzelner Bauteile" at bounding box center [87, 151] width 87 height 11
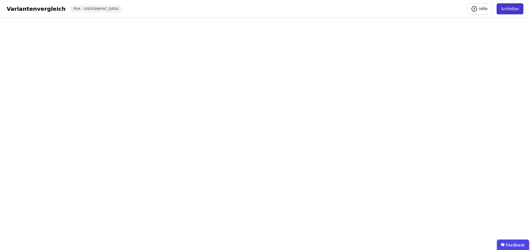
click at [513, 10] on button "Schließen" at bounding box center [510, 8] width 27 height 11
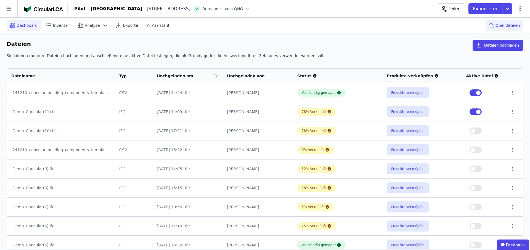
click at [26, 28] on span "Dashboard" at bounding box center [27, 26] width 21 height 6
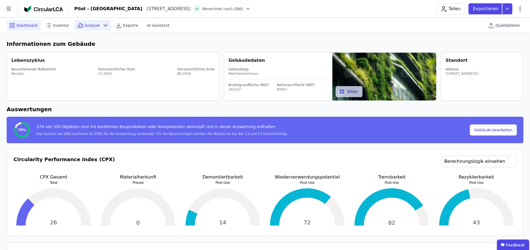
click at [98, 24] on div "Analyse" at bounding box center [93, 25] width 36 height 11
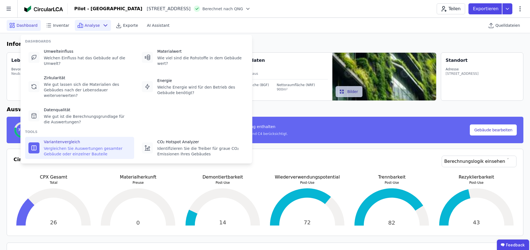
click at [72, 150] on div "Vergleichen Sie Auswertungen gesamter Gebäude oder einzelner Bauteile" at bounding box center [87, 151] width 87 height 11
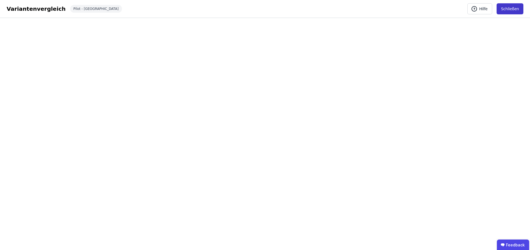
click at [511, 10] on button "Schließen" at bounding box center [510, 8] width 27 height 11
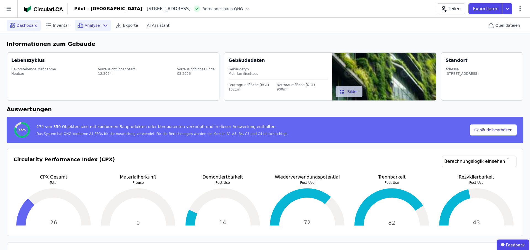
click at [97, 27] on div "Analyse" at bounding box center [93, 25] width 36 height 11
click at [57, 26] on span "Inventar" at bounding box center [61, 26] width 16 height 6
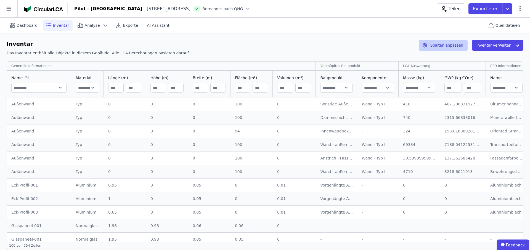
click at [451, 43] on button "Spalten anpassen" at bounding box center [443, 45] width 49 height 11
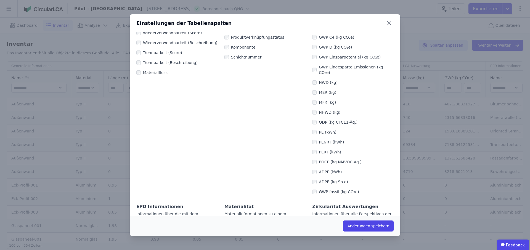
scroll to position [157, 0]
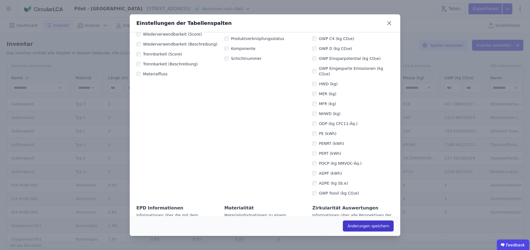
click at [377, 228] on button "Änderungen speichern" at bounding box center [368, 226] width 51 height 11
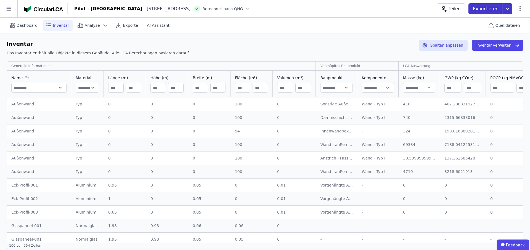
click at [508, 7] on icon at bounding box center [507, 8] width 10 height 11
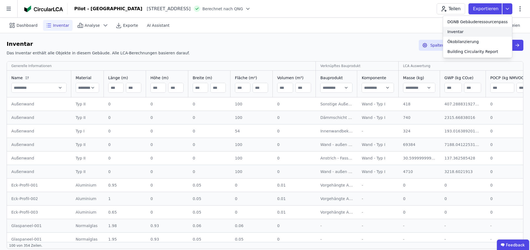
click at [456, 32] on div "Inventar" at bounding box center [455, 32] width 16 height 6
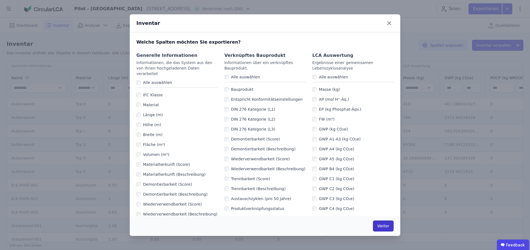
click at [385, 224] on button "Weiter" at bounding box center [383, 226] width 21 height 11
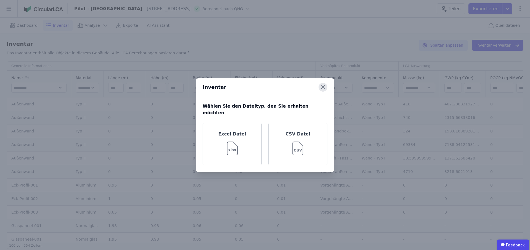
click at [322, 92] on icon at bounding box center [323, 87] width 9 height 9
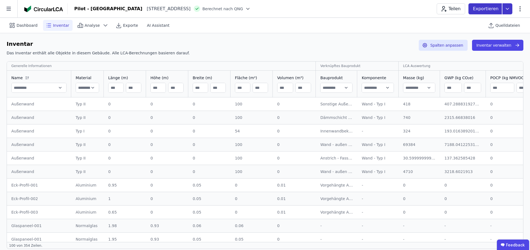
click at [507, 11] on icon at bounding box center [507, 8] width 10 height 11
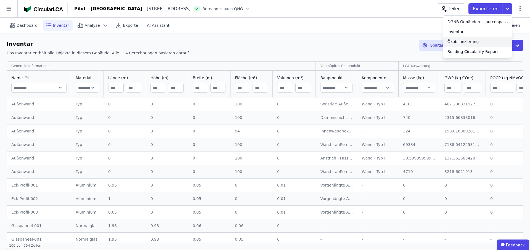
click at [478, 42] on div "Ökobilanzierung" at bounding box center [462, 42] width 31 height 6
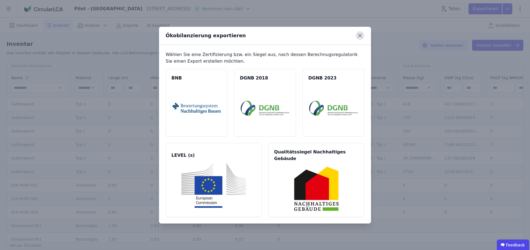
click at [361, 40] on icon at bounding box center [360, 35] width 9 height 9
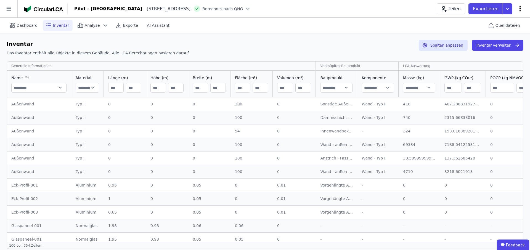
click at [522, 8] on icon at bounding box center [520, 9] width 7 height 7
click at [496, 23] on span "Gebäude bearbeiten" at bounding box center [494, 22] width 40 height 6
select select "**********"
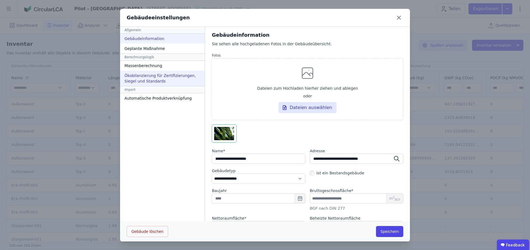
click at [144, 80] on div "Ökobilanzierung für Zertifizierungen, Siegel und Standards" at bounding box center [162, 78] width 85 height 15
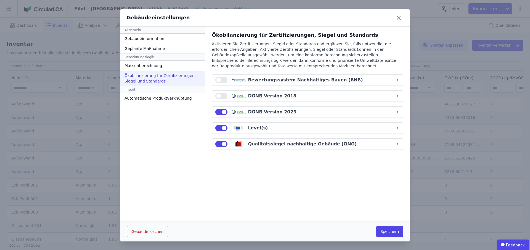
click at [303, 112] on div "DGNB Version 2023" at bounding box center [305, 112] width 180 height 7
select select "*"
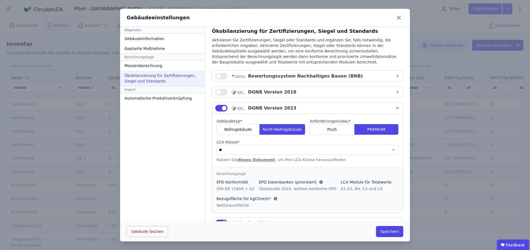
scroll to position [0, 0]
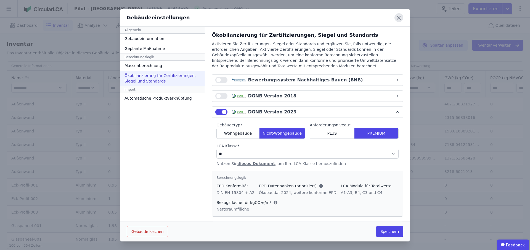
click at [399, 17] on icon at bounding box center [398, 17] width 9 height 9
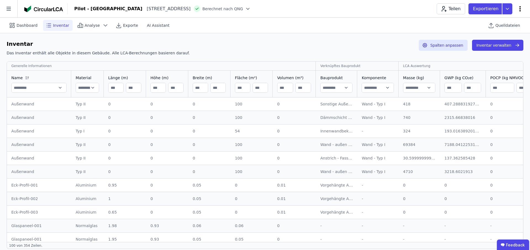
click at [520, 9] on icon at bounding box center [520, 9] width 7 height 7
click at [493, 40] on span "Energie im Betrieb (B6)" at bounding box center [496, 44] width 44 height 11
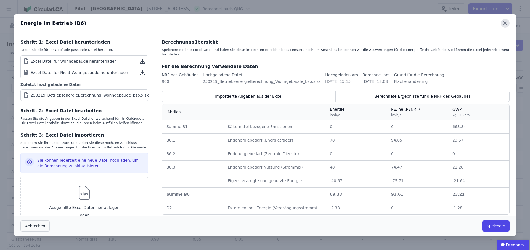
click at [505, 24] on icon at bounding box center [505, 23] width 9 height 9
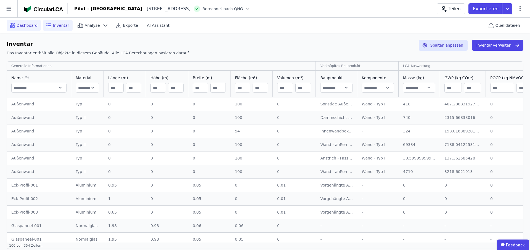
click at [31, 24] on span "Dashboard" at bounding box center [27, 26] width 21 height 6
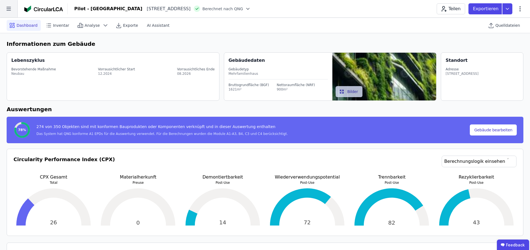
click at [11, 9] on icon at bounding box center [8, 8] width 17 height 17
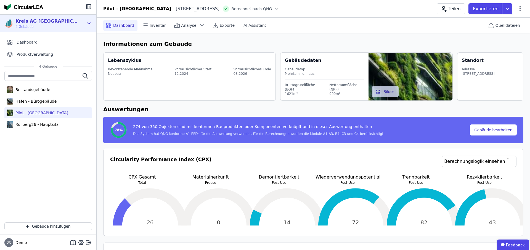
click at [77, 25] on div "Kreis AG [GEOGRAPHIC_DATA] 4 Gebäude" at bounding box center [43, 23] width 79 height 11
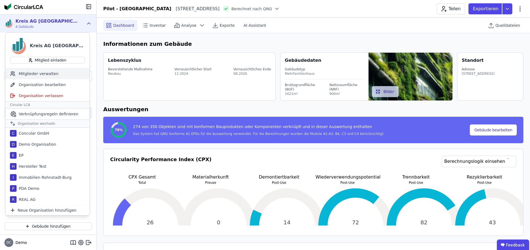
click at [25, 74] on div "Mitglieder verwalten" at bounding box center [48, 73] width 84 height 11
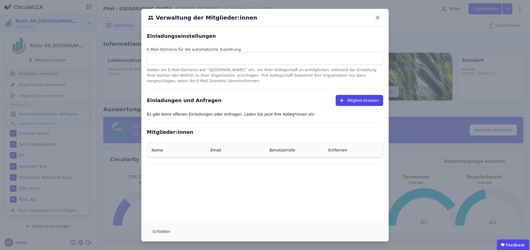
select select "*"
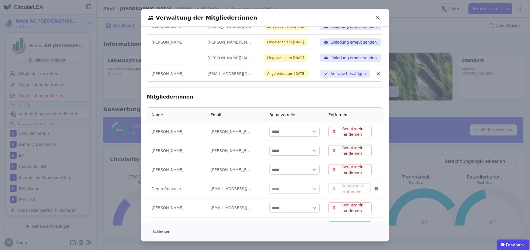
scroll to position [146, 0]
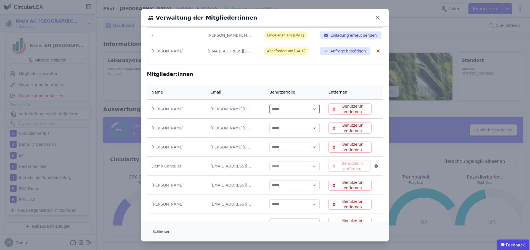
click at [303, 112] on select "***** ****" at bounding box center [294, 109] width 50 height 10
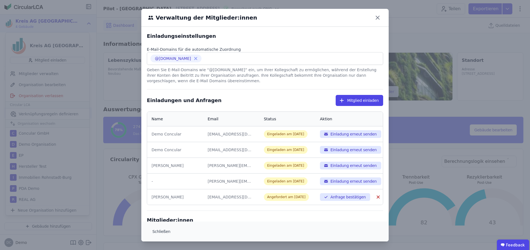
select select "*"
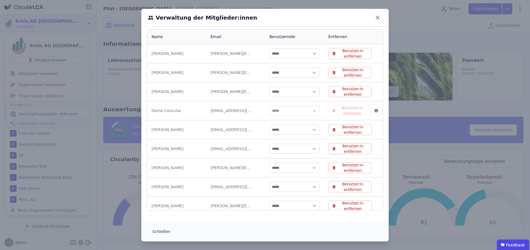
scroll to position [43, 0]
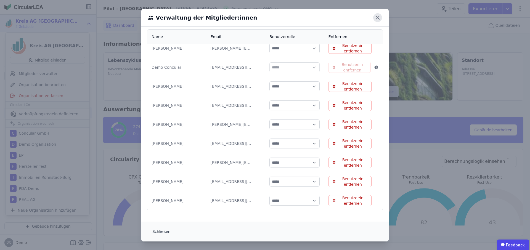
click at [376, 19] on icon at bounding box center [377, 17] width 9 height 9
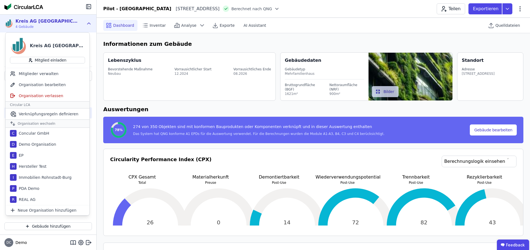
click at [77, 9] on div at bounding box center [48, 7] width 96 height 14
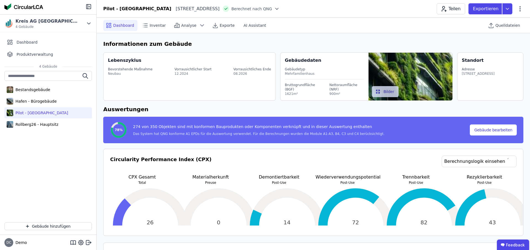
click at [36, 113] on div "Pilot - [GEOGRAPHIC_DATA]" at bounding box center [40, 113] width 55 height 6
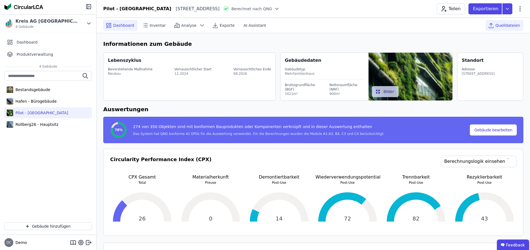
click at [504, 27] on span "Quelldateien" at bounding box center [508, 26] width 25 height 6
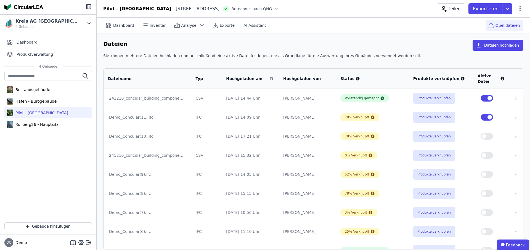
click at [402, 44] on div "Dateien Dateien hochladen" at bounding box center [313, 46] width 420 height 13
click at [521, 10] on icon at bounding box center [520, 9] width 7 height 7
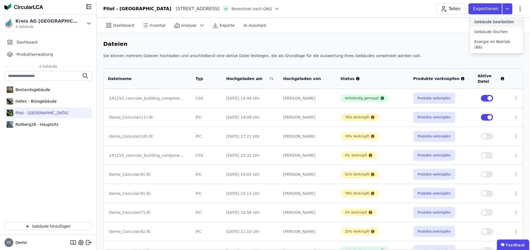
click at [488, 20] on span "Gebäude bearbeiten" at bounding box center [494, 22] width 40 height 6
select select "**********"
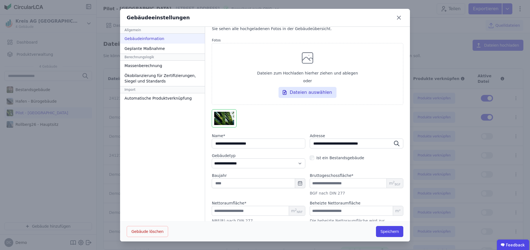
scroll to position [27, 0]
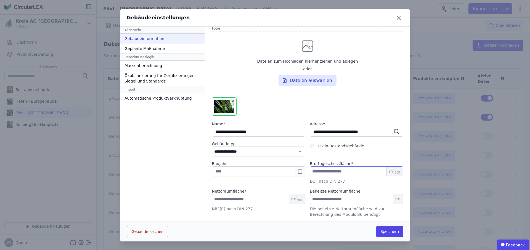
drag, startPoint x: 321, startPoint y: 174, endPoint x: 300, endPoint y: 174, distance: 20.7
click at [300, 174] on div "Baujahr Bruttogeschossfläche * **** m 2 BGF BGF nach DIN 277" at bounding box center [308, 172] width 192 height 23
click at [313, 169] on input "****" at bounding box center [357, 171] width 94 height 10
click at [399, 18] on icon at bounding box center [398, 17] width 3 height 3
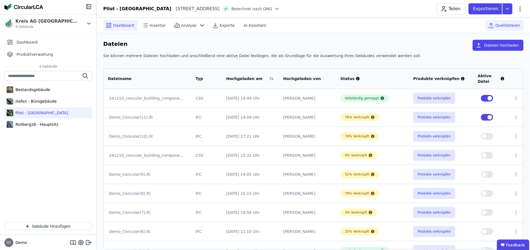
click at [117, 22] on div "Dashboard" at bounding box center [120, 25] width 34 height 11
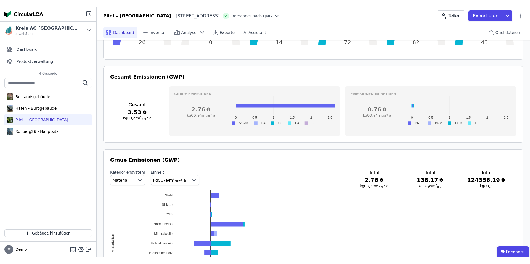
scroll to position [187, 0]
